Goal: Answer question/provide support: Answer question/provide support

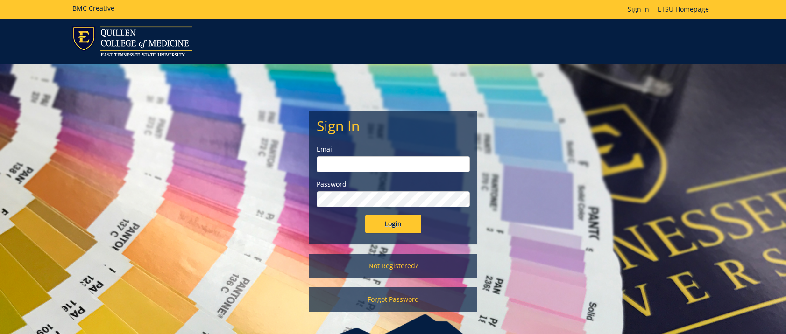
type input "[EMAIL_ADDRESS][DOMAIN_NAME]"
click at [383, 222] on input "Login" at bounding box center [393, 224] width 56 height 19
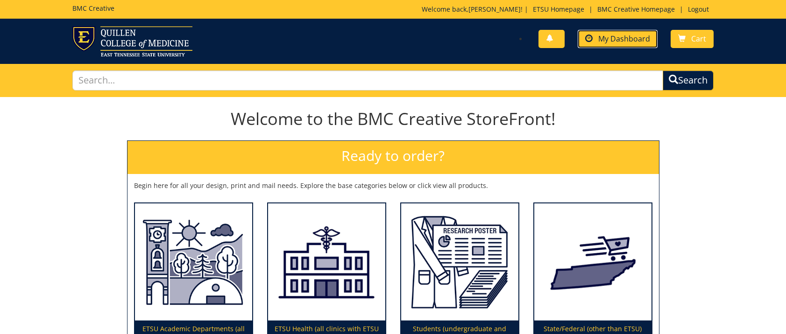
click at [613, 38] on span "My Dashboard" at bounding box center [624, 39] width 52 height 10
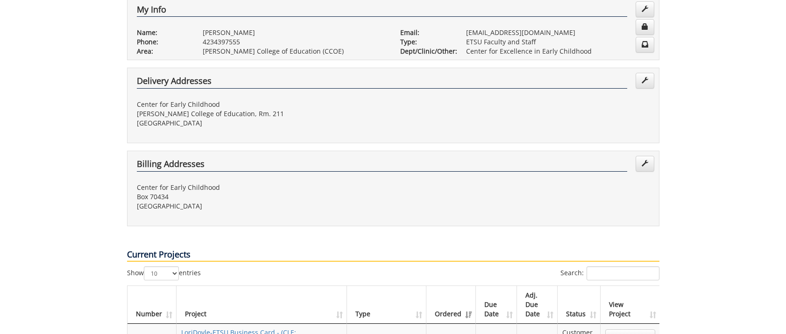
scroll to position [280, 0]
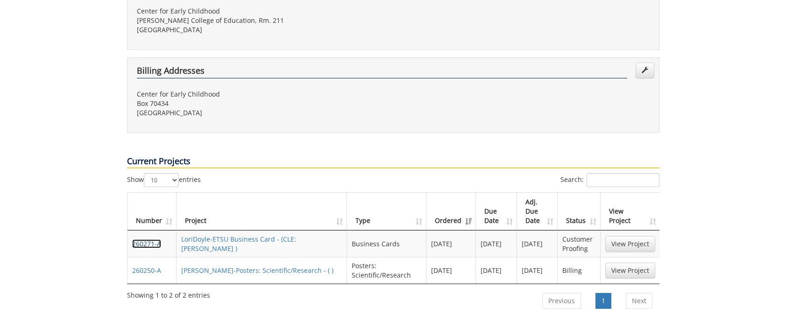
click at [140, 240] on link "260271-A" at bounding box center [146, 244] width 29 height 9
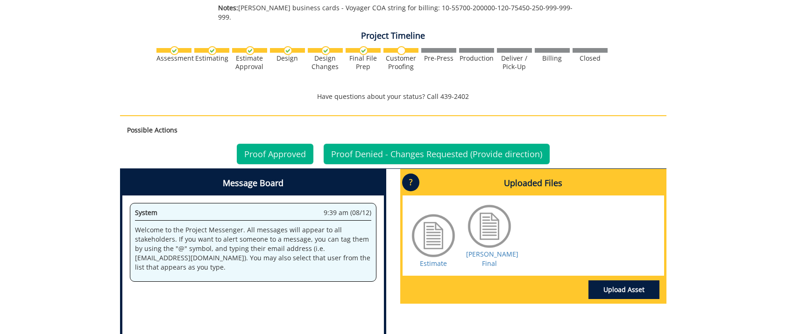
scroll to position [607, 0]
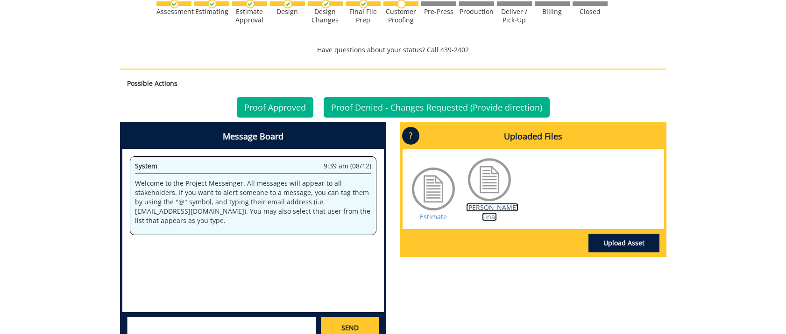
click at [493, 203] on link "[PERSON_NAME] Final" at bounding box center [492, 212] width 52 height 18
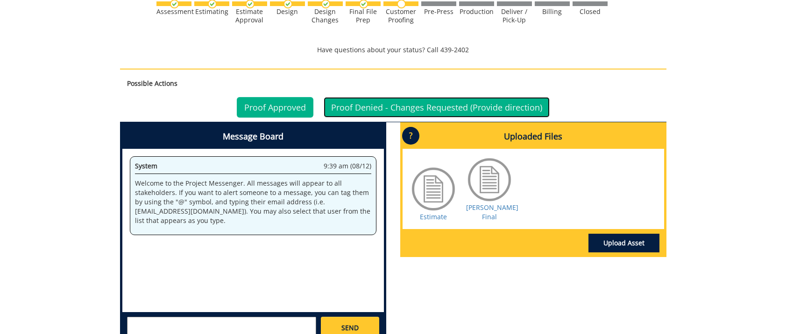
click at [385, 97] on link "Proof Denied - Changes Requested (Provide direction)" at bounding box center [437, 107] width 226 height 21
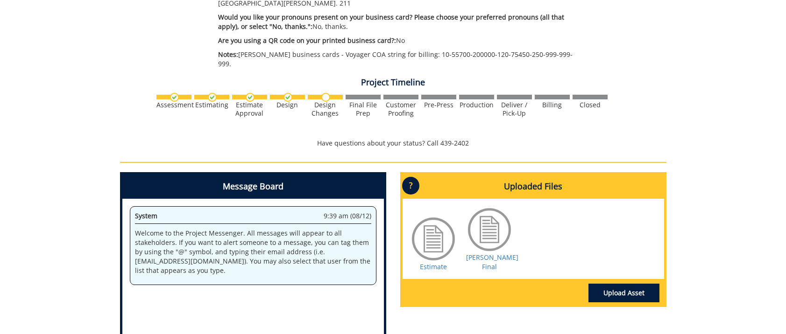
scroll to position [645, 0]
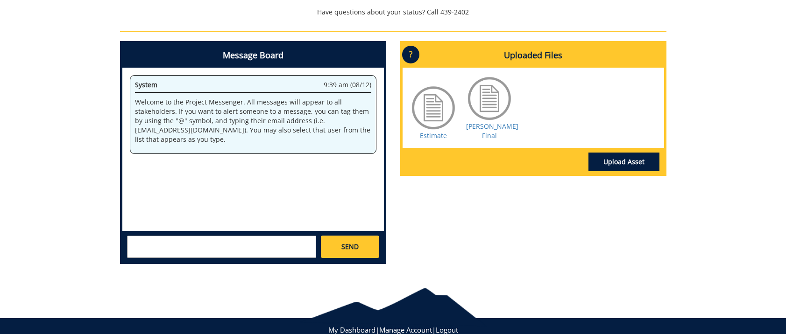
click at [141, 236] on textarea at bounding box center [221, 247] width 189 height 22
click at [199, 236] on textarea "The Department names needs to be: Center of Excellence in Early Childhood Learn…" at bounding box center [221, 247] width 189 height 22
type textarea "The Department name needs to be: Center of Excellence in Early Childhood Learni…"
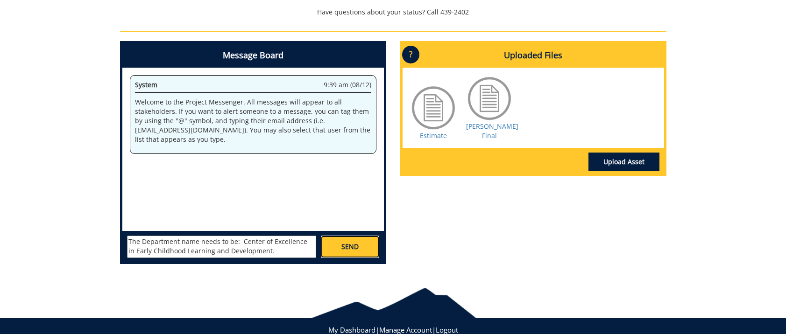
click at [343, 242] on span "SEND" at bounding box center [349, 246] width 17 height 9
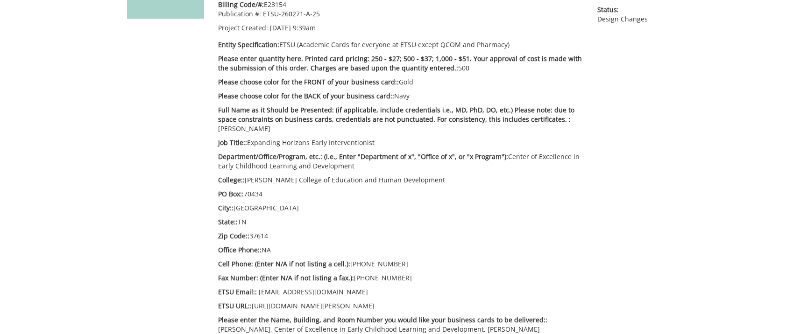
scroll to position [0, 0]
